Goal: Task Accomplishment & Management: Manage account settings

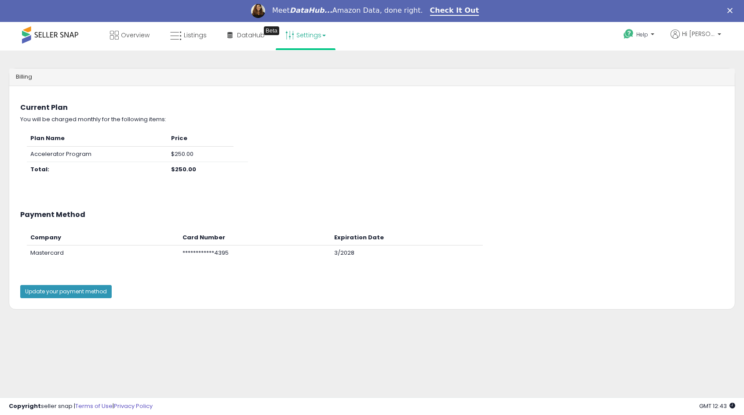
click at [301, 32] on link "Settings" at bounding box center [306, 35] width 54 height 26
click at [461, 49] on div "Overview Listings Beta" at bounding box center [238, 40] width 491 height 37
click at [701, 39] on p "Hi [PERSON_NAME]" at bounding box center [695, 34] width 51 height 11
click at [704, 69] on link "Account" at bounding box center [700, 67] width 23 height 8
click at [104, 288] on button "Update your payment method" at bounding box center [65, 291] width 91 height 13
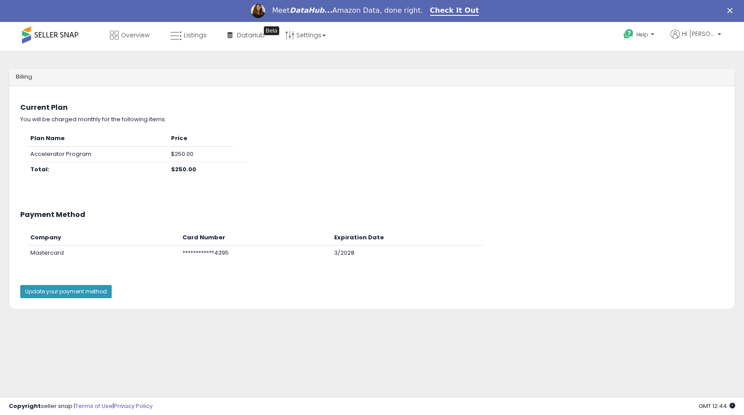
click at [77, 34] on span at bounding box center [50, 34] width 56 height 17
click at [58, 32] on span at bounding box center [50, 34] width 56 height 17
click at [22, 34] on span at bounding box center [50, 34] width 56 height 17
click at [732, 10] on polygon "Close" at bounding box center [729, 10] width 5 height 5
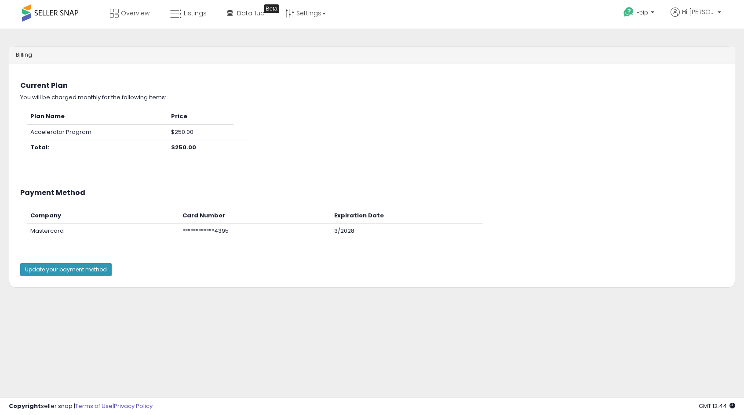
click at [30, 17] on span at bounding box center [50, 12] width 56 height 17
